Goal: Task Accomplishment & Management: Manage account settings

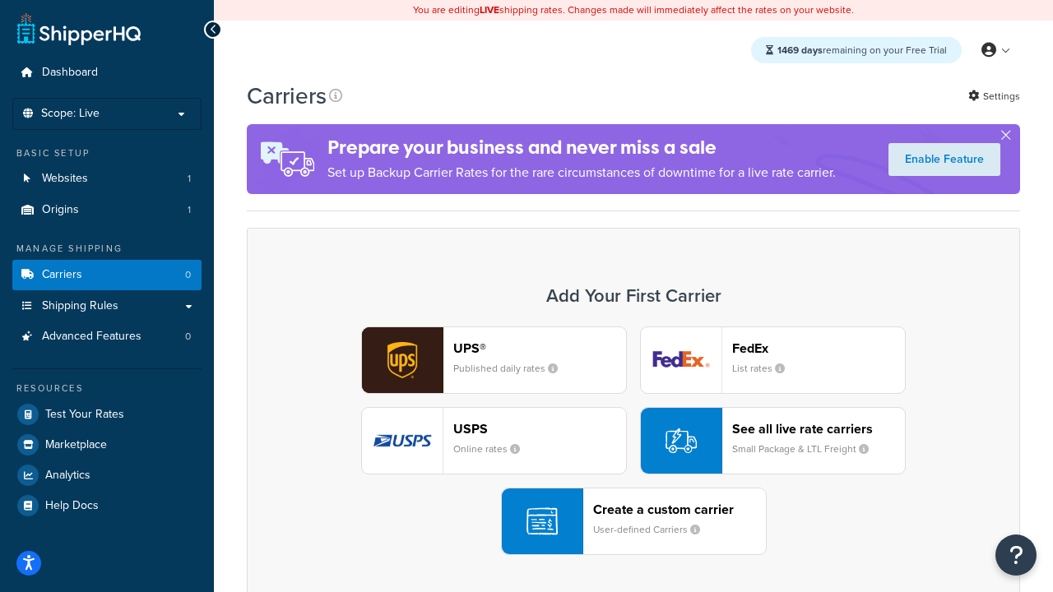
click at [634, 441] on div "UPS® Published daily rates FedEx List rates USPS Online rates See all live rate…" at bounding box center [633, 441] width 739 height 229
click at [819, 348] on header "FedEx" at bounding box center [818, 349] width 173 height 16
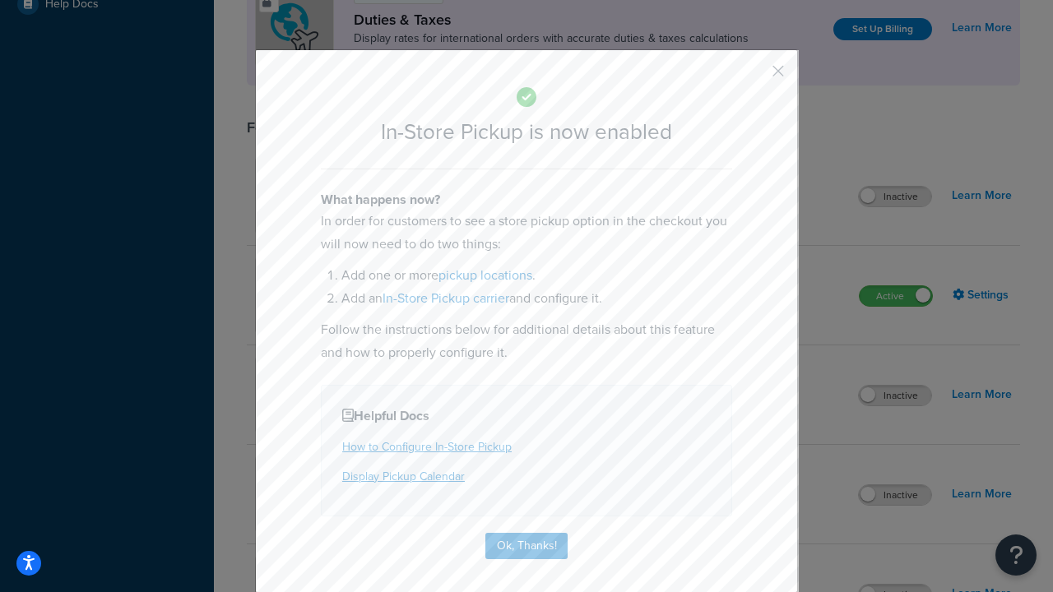
click at [754, 77] on button "button" at bounding box center [754, 77] width 4 height 4
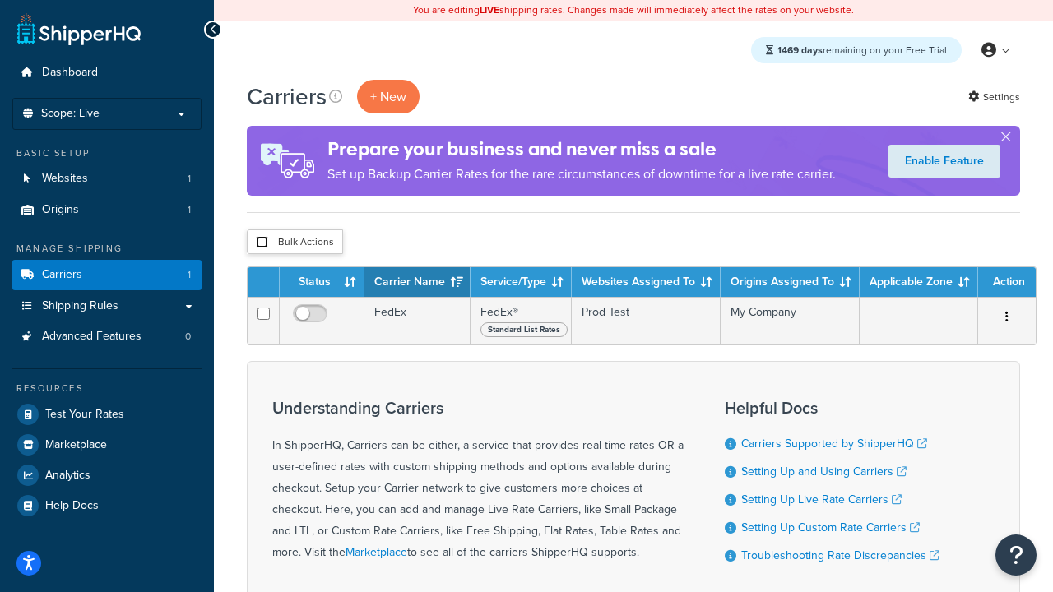
click at [262, 243] on input "checkbox" at bounding box center [262, 242] width 12 height 12
checkbox input "true"
click at [0, 0] on button "Delete" at bounding box center [0, 0] width 0 height 0
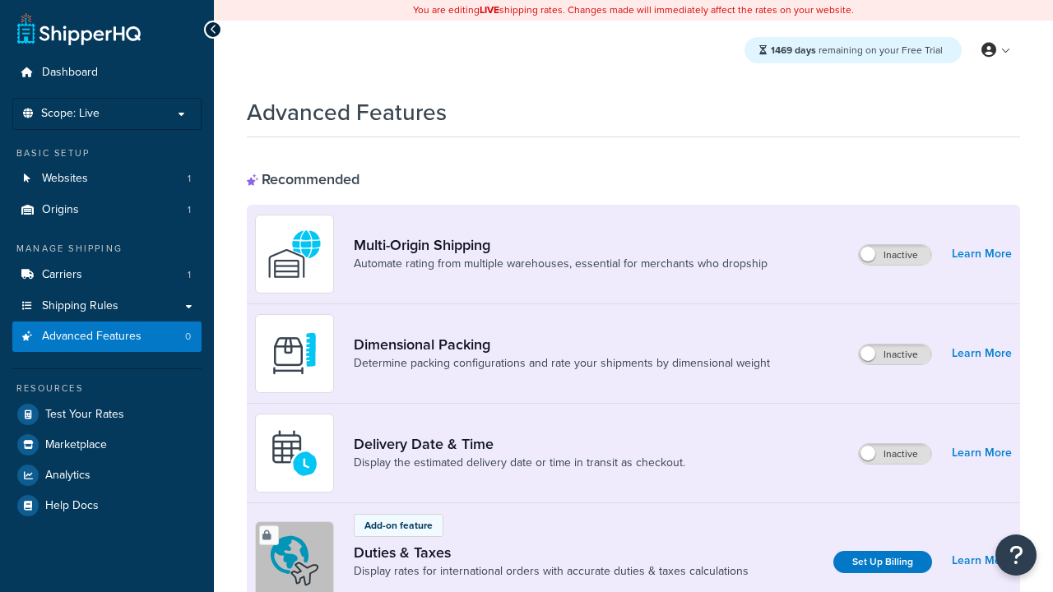
scroll to position [533, 0]
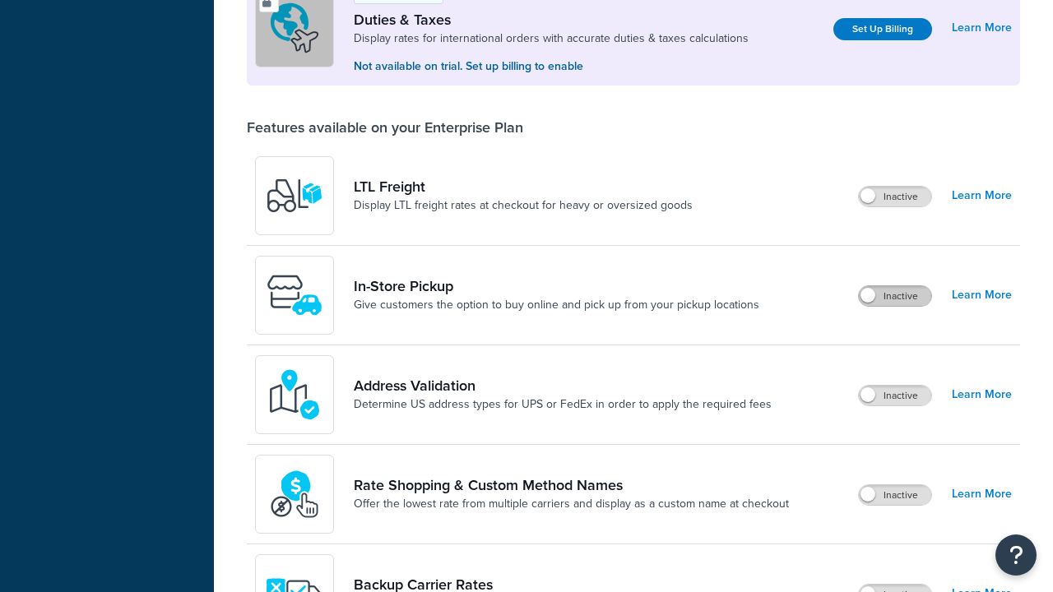
click at [895, 296] on label "Inactive" at bounding box center [895, 296] width 72 height 20
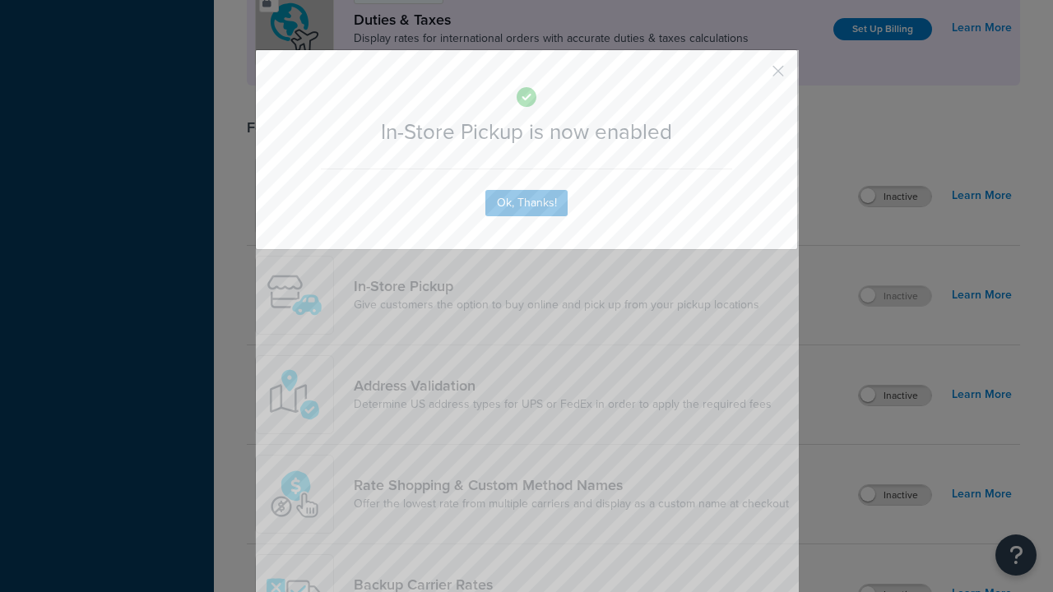
scroll to position [0, 0]
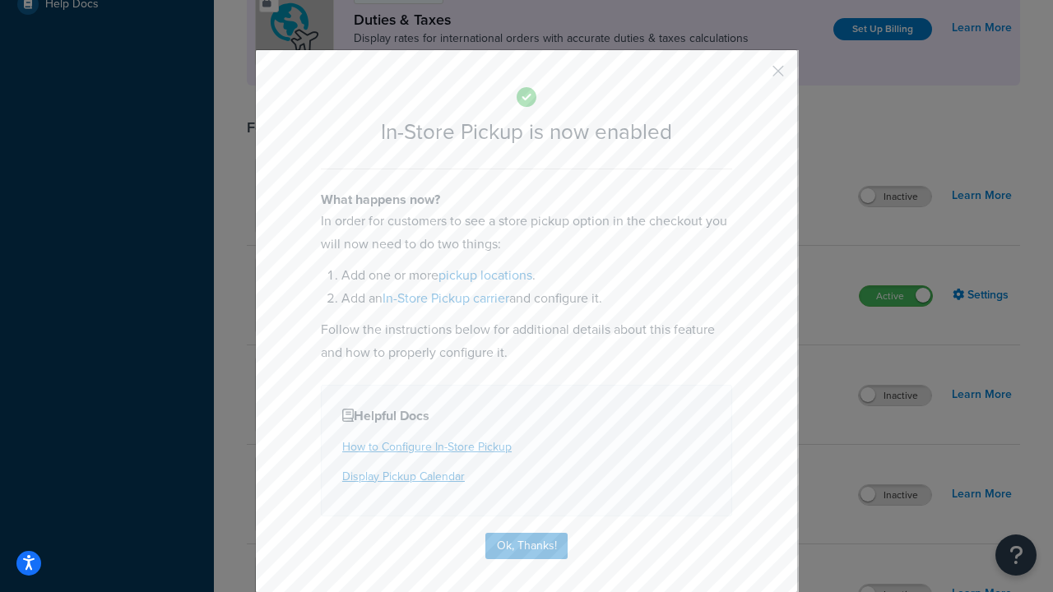
click at [754, 77] on button "button" at bounding box center [754, 77] width 4 height 4
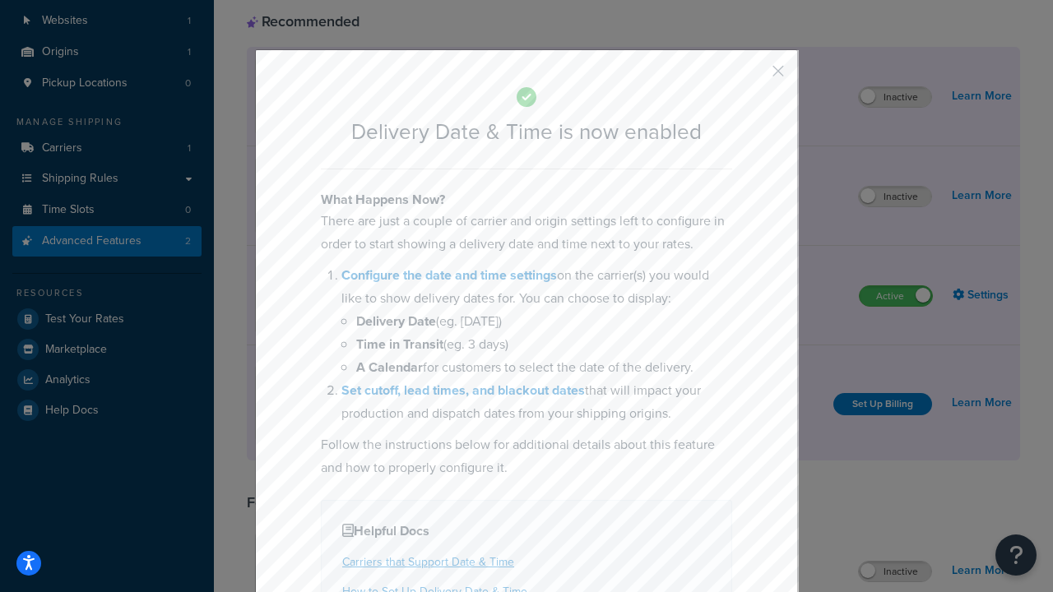
click at [754, 77] on button "button" at bounding box center [754, 77] width 4 height 4
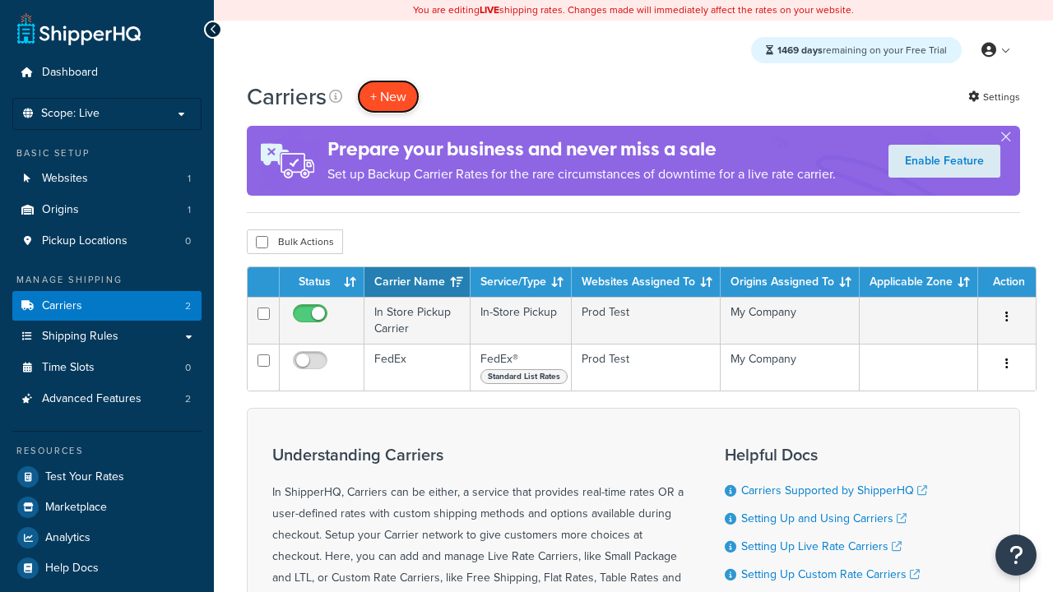
click at [388, 96] on button "+ New" at bounding box center [388, 97] width 63 height 34
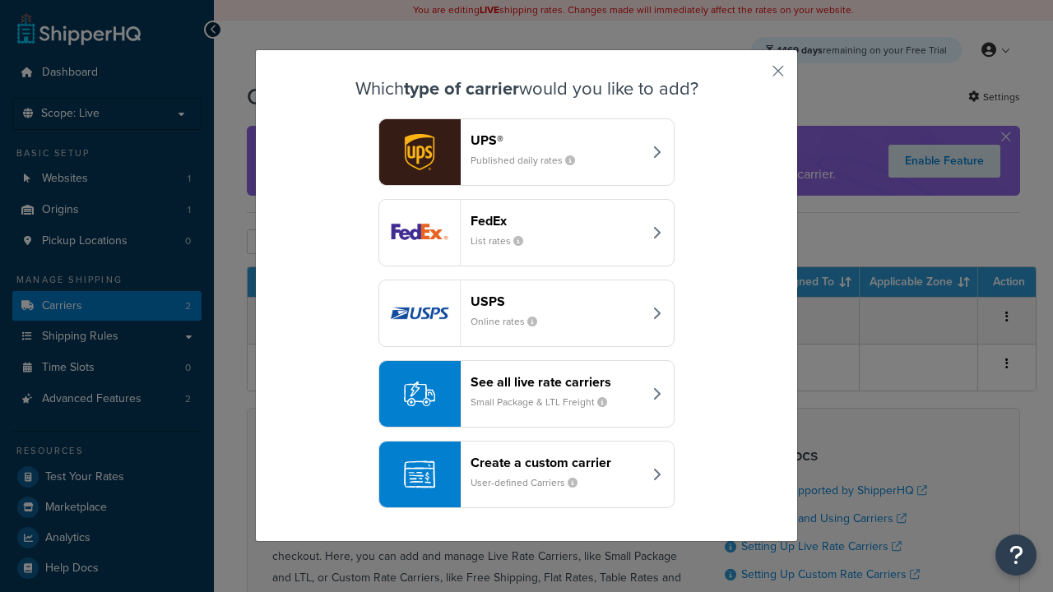
click at [527, 475] on div "Create a custom carrier User-defined Carriers" at bounding box center [557, 474] width 172 height 39
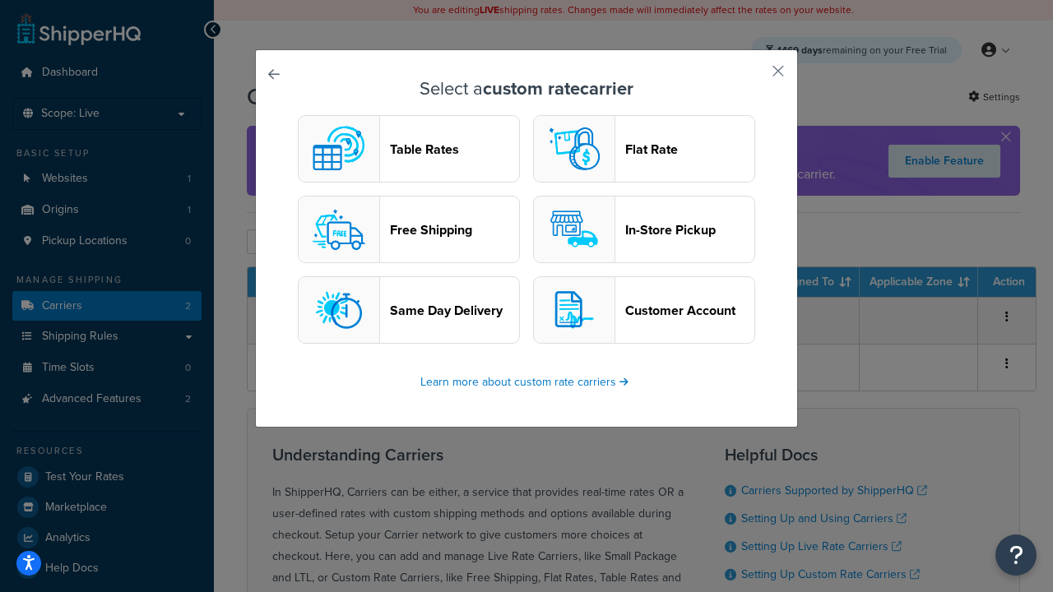
click at [644, 230] on header "In-Store Pickup" at bounding box center [689, 230] width 129 height 16
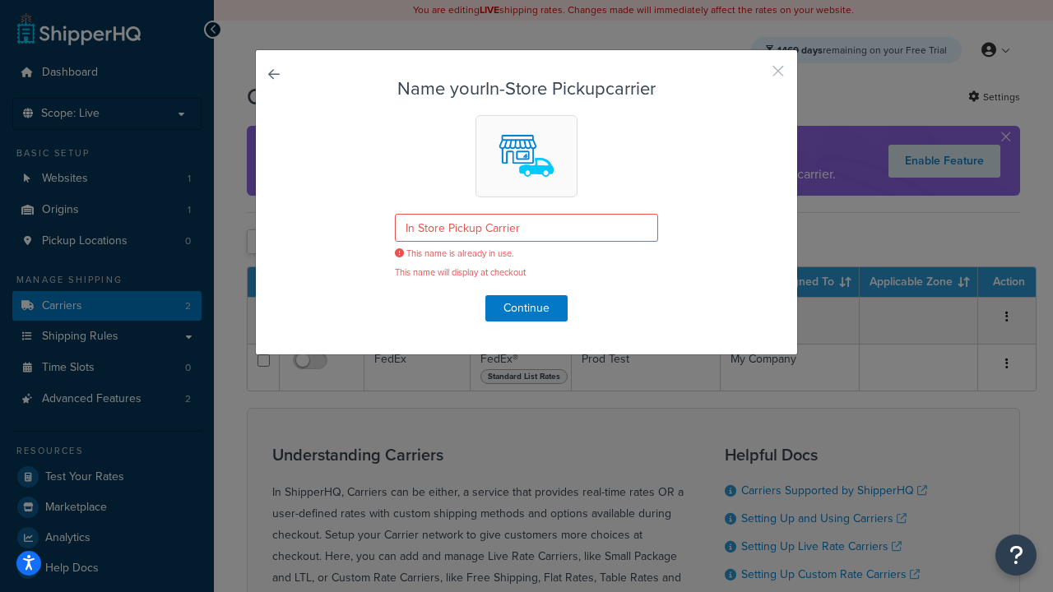
click at [754, 77] on button "button" at bounding box center [754, 77] width 4 height 4
click at [262, 243] on input "checkbox" at bounding box center [262, 242] width 12 height 12
checkbox input "true"
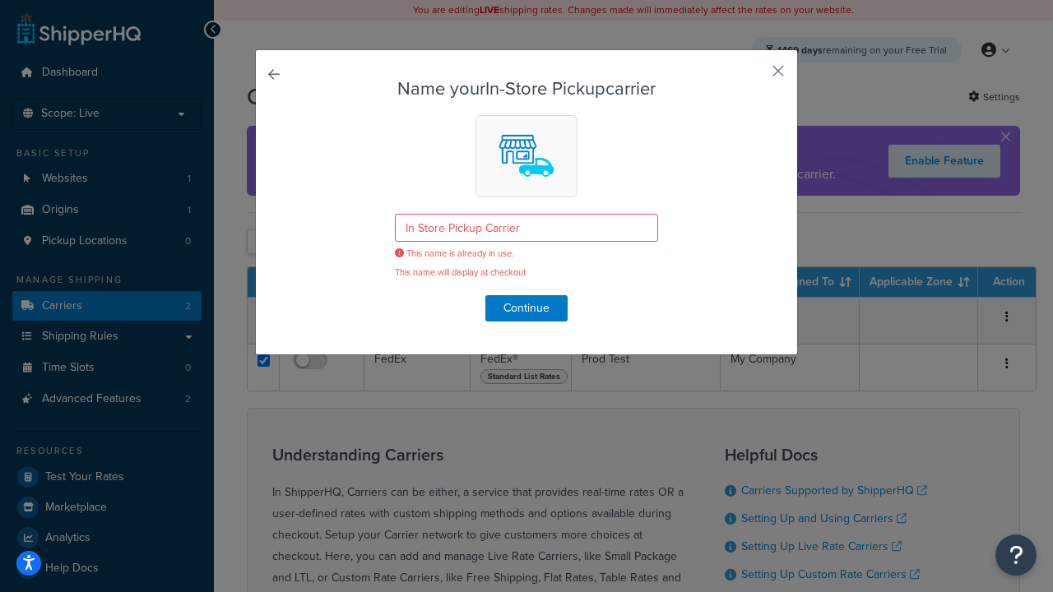
click at [0, 0] on button "Delete" at bounding box center [0, 0] width 0 height 0
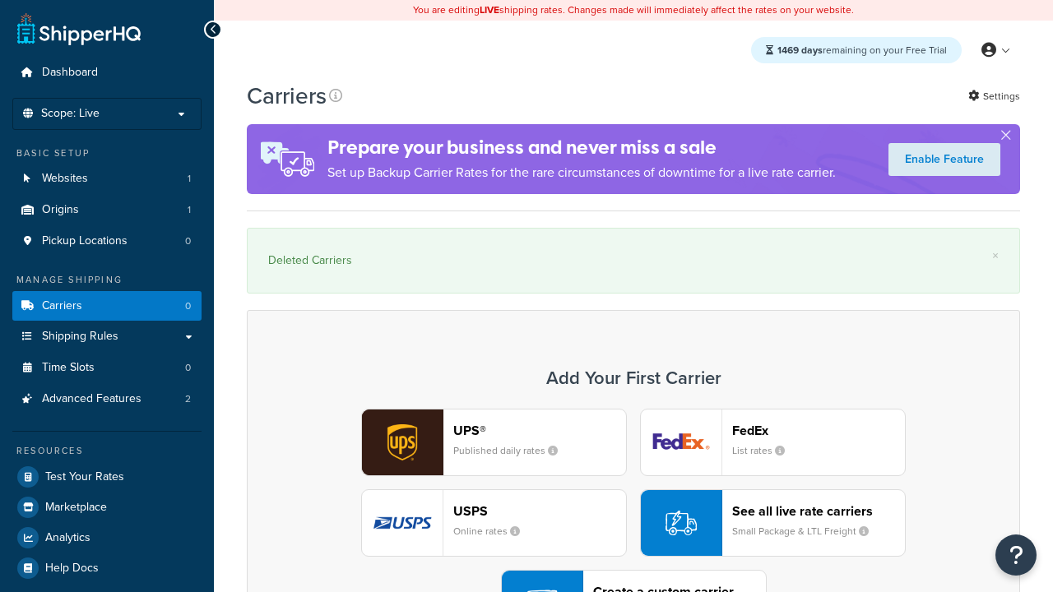
scroll to position [227, 0]
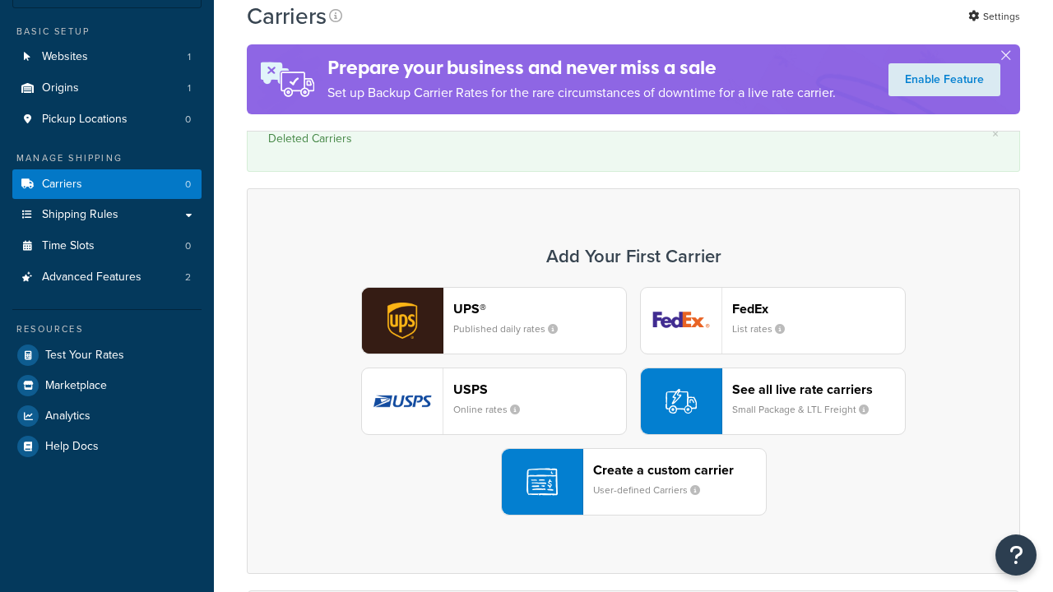
click at [634, 296] on div "UPS® Published daily rates FedEx List rates USPS Online rates See all live rate…" at bounding box center [633, 401] width 739 height 229
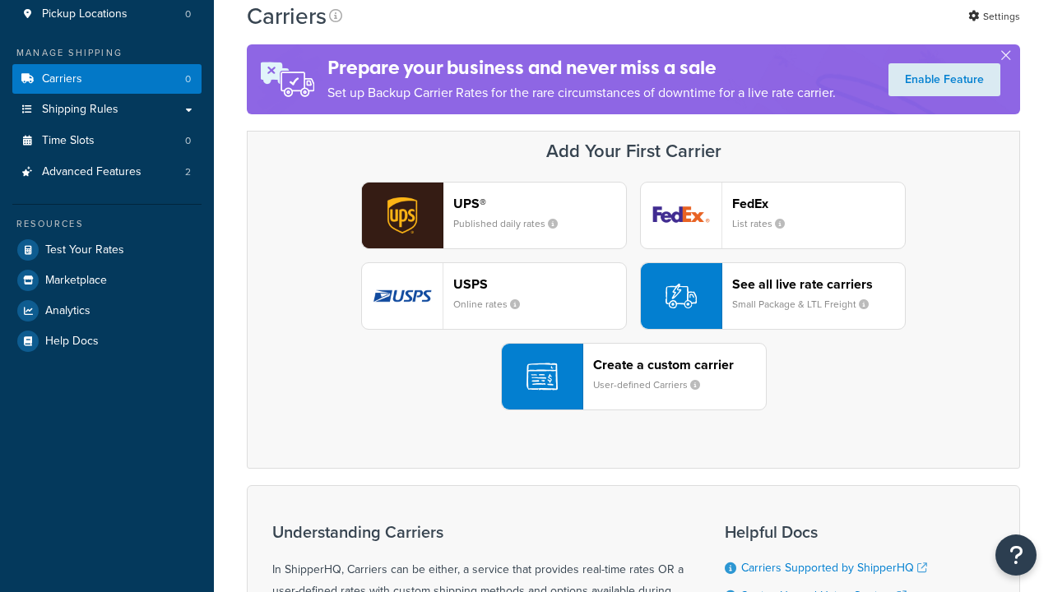
click at [634, 377] on div "Create a custom carrier User-defined Carriers" at bounding box center [679, 376] width 173 height 39
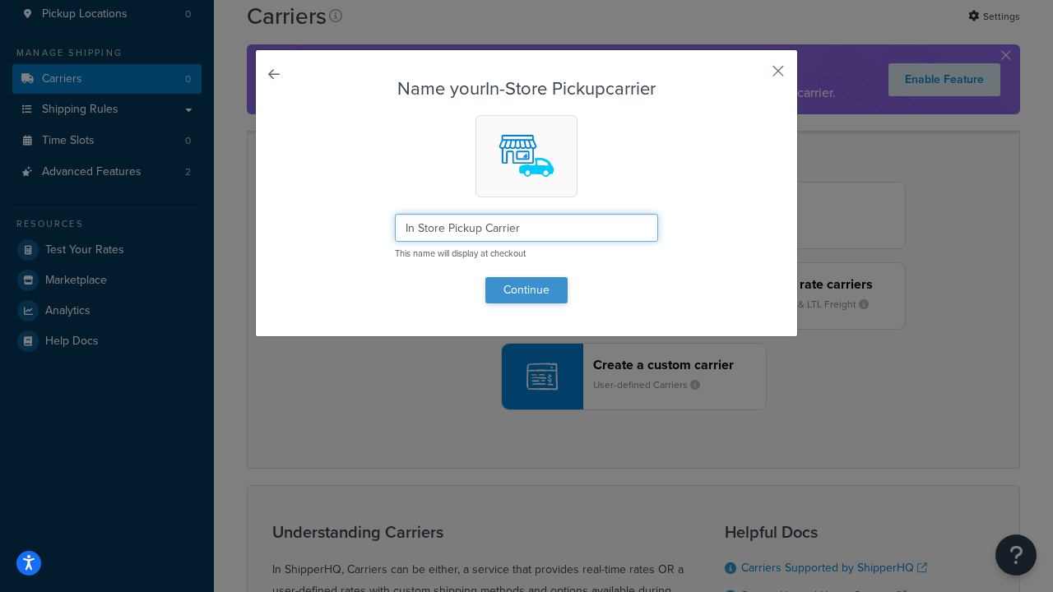
type input "In Store Pickup Carrier"
click at [527, 290] on button "Continue" at bounding box center [526, 290] width 82 height 26
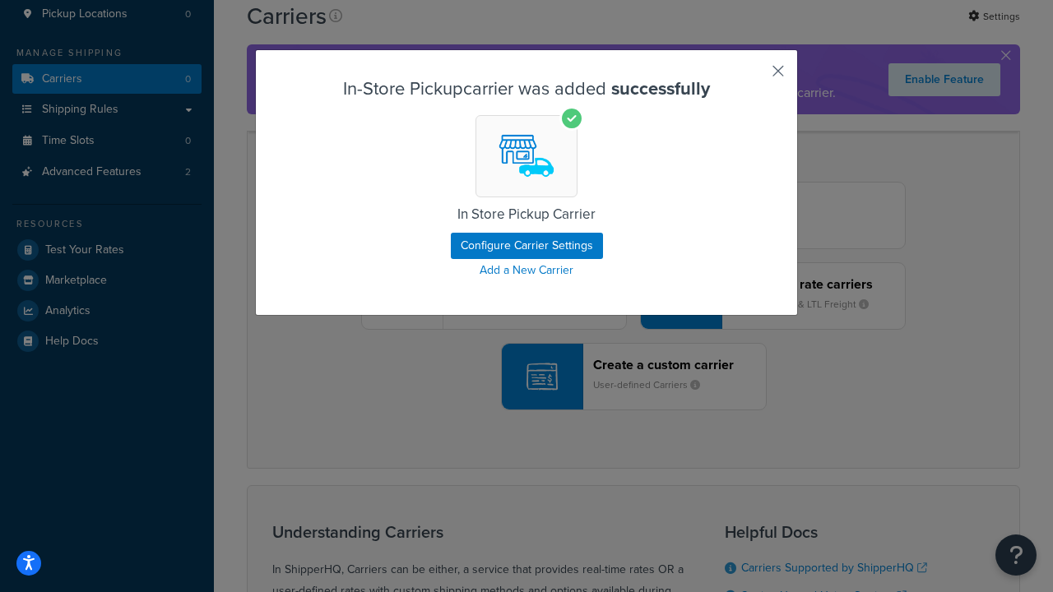
click at [754, 77] on button "button" at bounding box center [754, 77] width 4 height 4
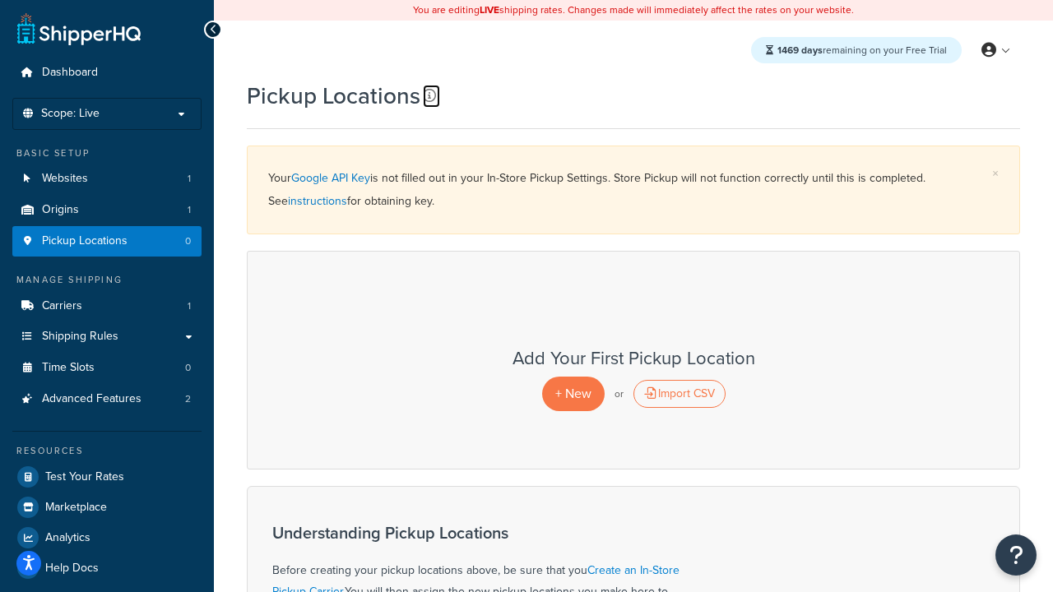
click at [430, 95] on icon at bounding box center [429, 95] width 13 height 13
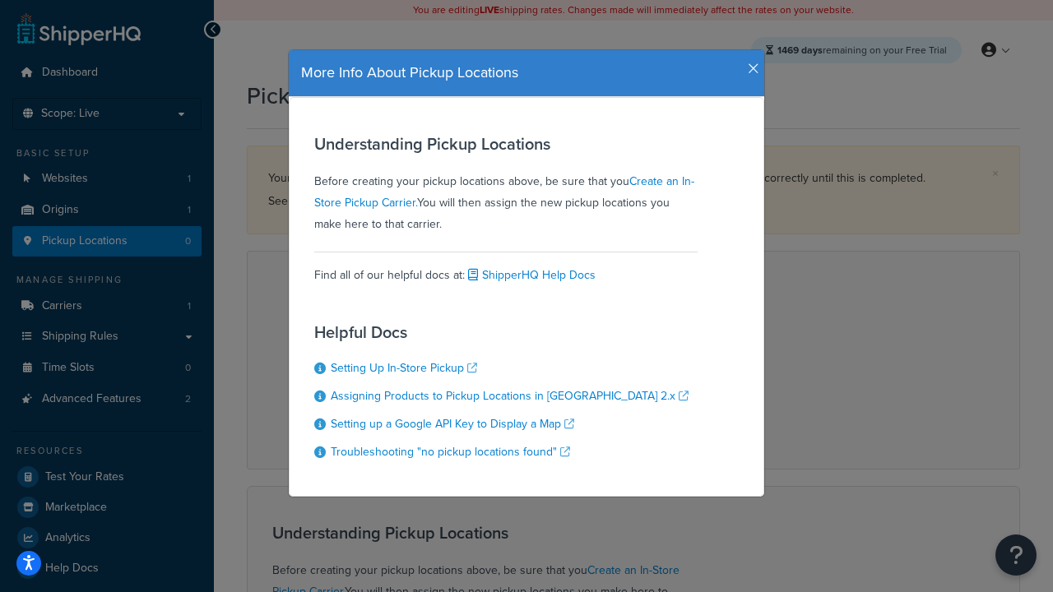
click at [750, 63] on icon "button" at bounding box center [754, 69] width 12 height 15
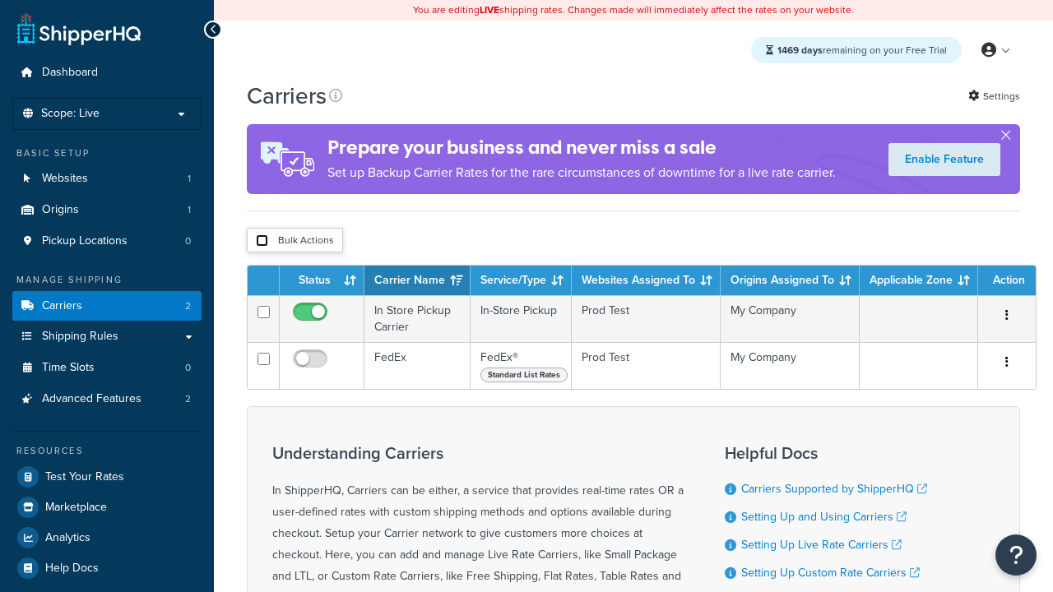
click at [262, 243] on input "checkbox" at bounding box center [262, 241] width 12 height 12
checkbox input "true"
click at [0, 0] on button "Delete" at bounding box center [0, 0] width 0 height 0
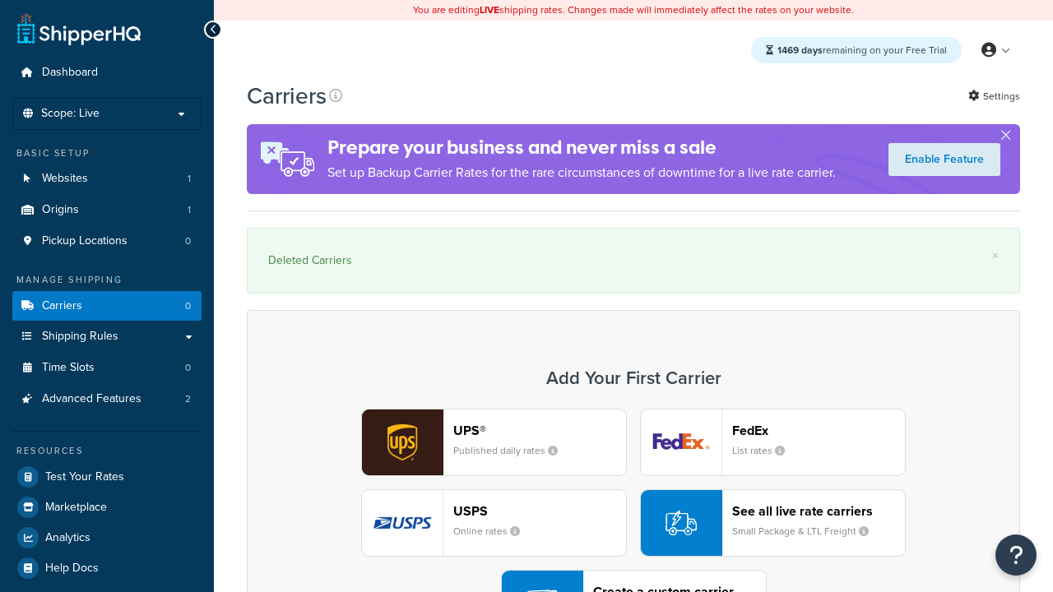
click at [634, 478] on div "UPS® Published daily rates FedEx List rates USPS Online rates See all live rate…" at bounding box center [633, 523] width 739 height 229
click at [819, 423] on header "FedEx" at bounding box center [818, 431] width 173 height 16
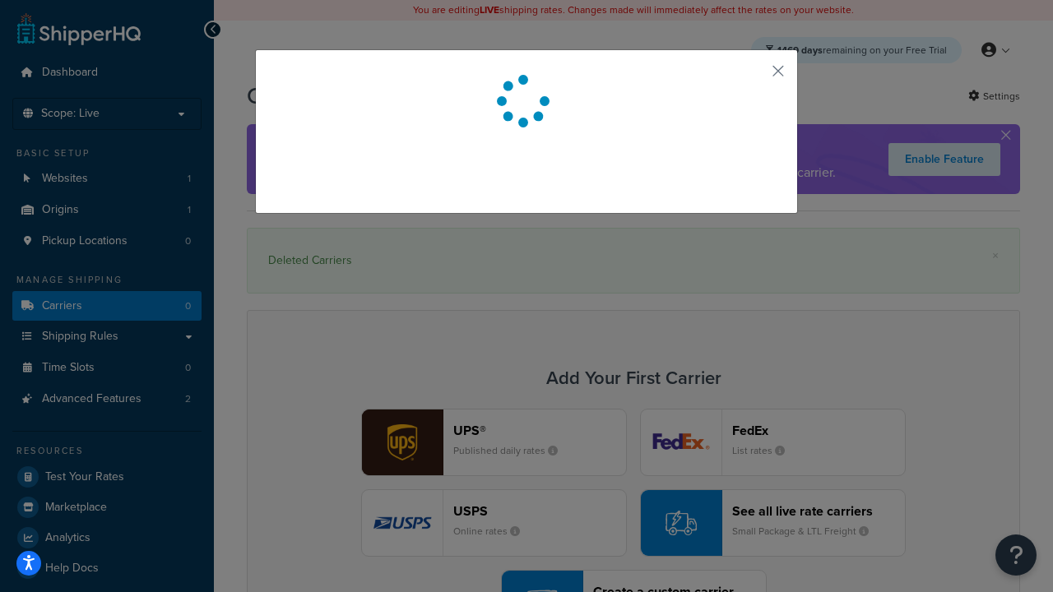
scroll to position [45, 0]
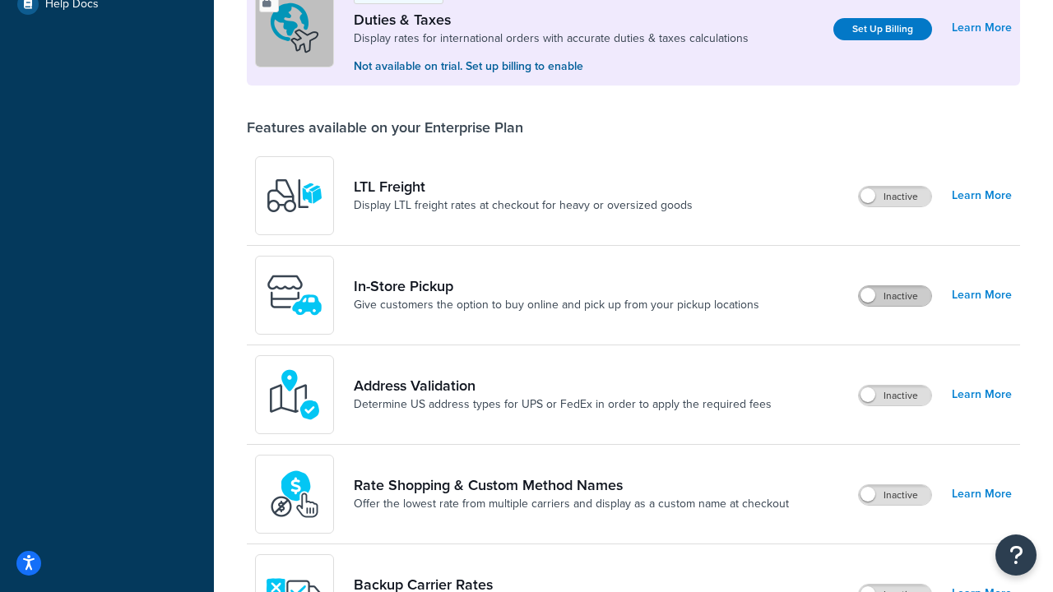
scroll to position [502, 0]
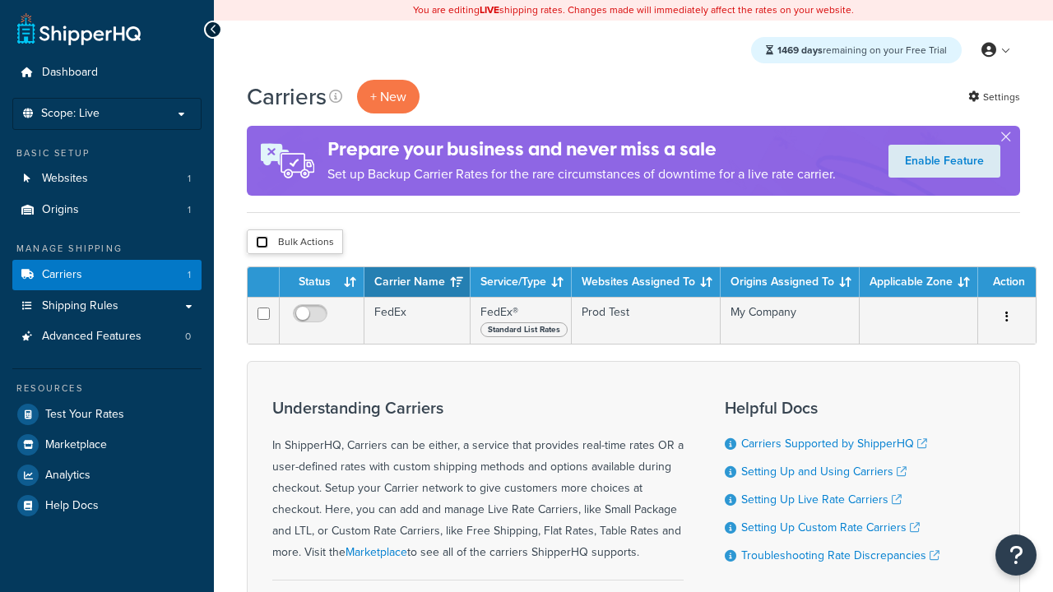
click at [262, 243] on input "checkbox" at bounding box center [262, 242] width 12 height 12
checkbox input "true"
click at [0, 0] on button "Delete" at bounding box center [0, 0] width 0 height 0
